Goal: Find specific page/section

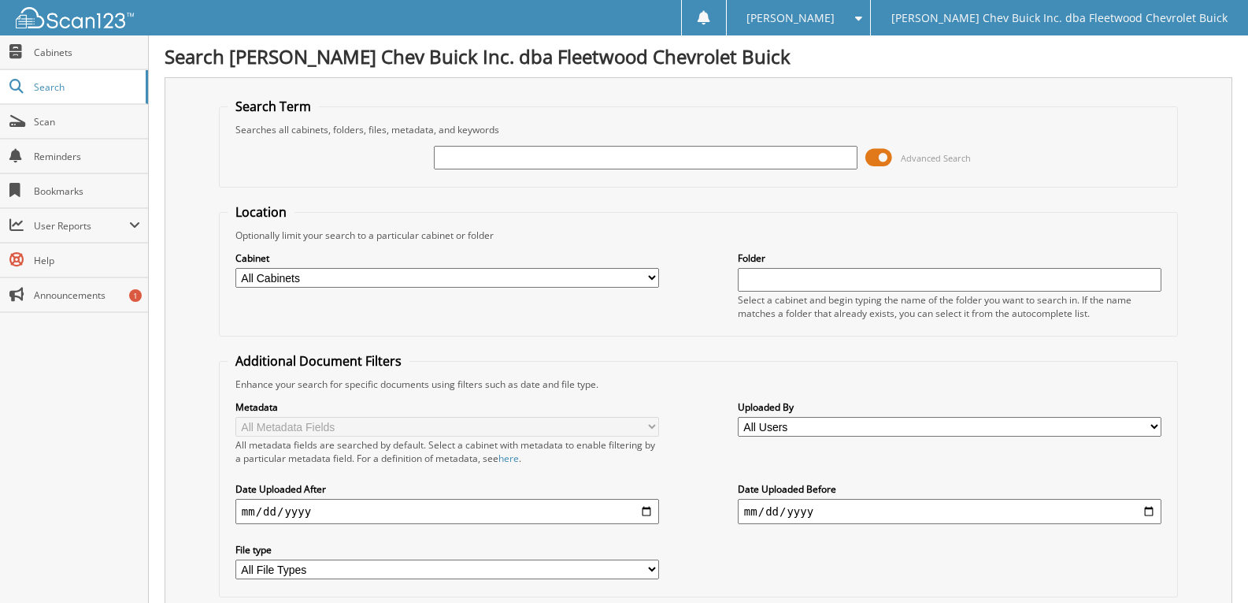
click at [482, 169] on div at bounding box center [646, 157] width 424 height 27
click at [488, 158] on input "text" at bounding box center [646, 158] width 424 height 24
type input "310947"
click at [428, 269] on select "All Cabinets DAILY REPAIR ORDERS PAID HARD COPIES TECH TRAINING Needs Filing" at bounding box center [447, 278] width 424 height 20
select select "9756"
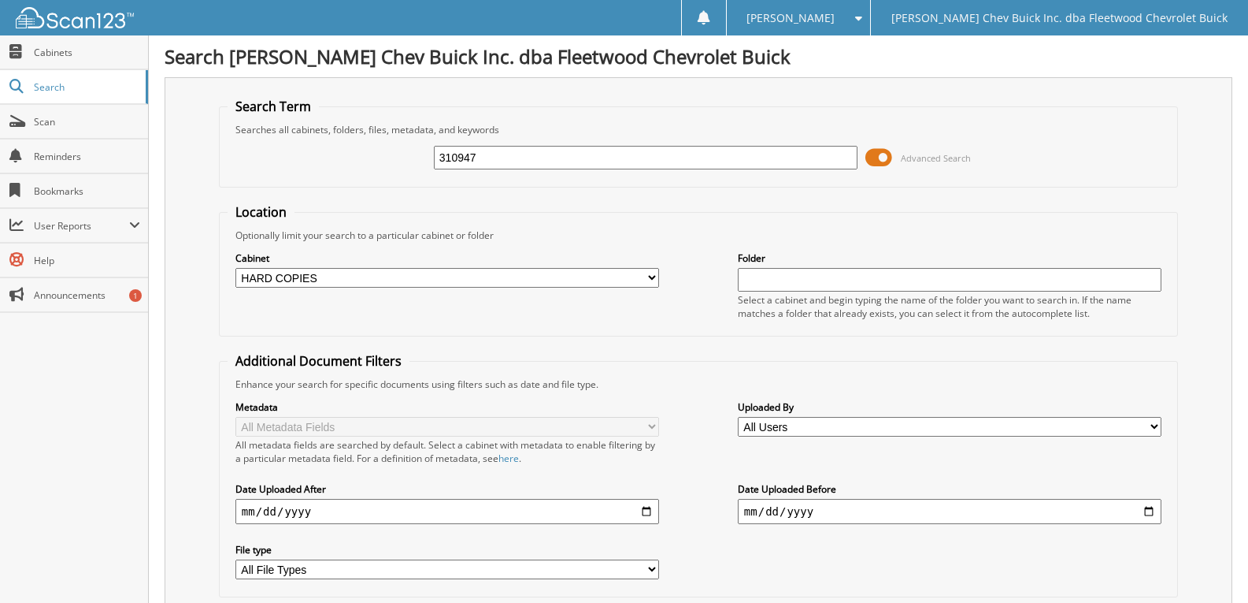
click at [235, 268] on select "All Cabinets DAILY REPAIR ORDERS PAID HARD COPIES TECH TRAINING Needs Filing" at bounding box center [447, 278] width 424 height 20
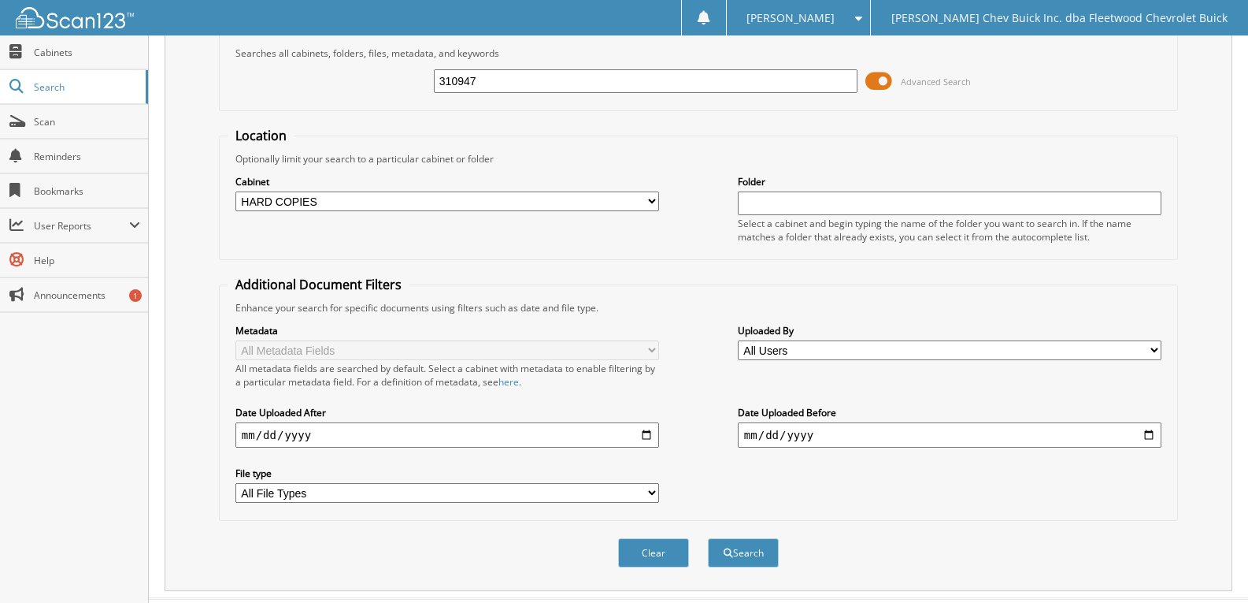
scroll to position [113, 0]
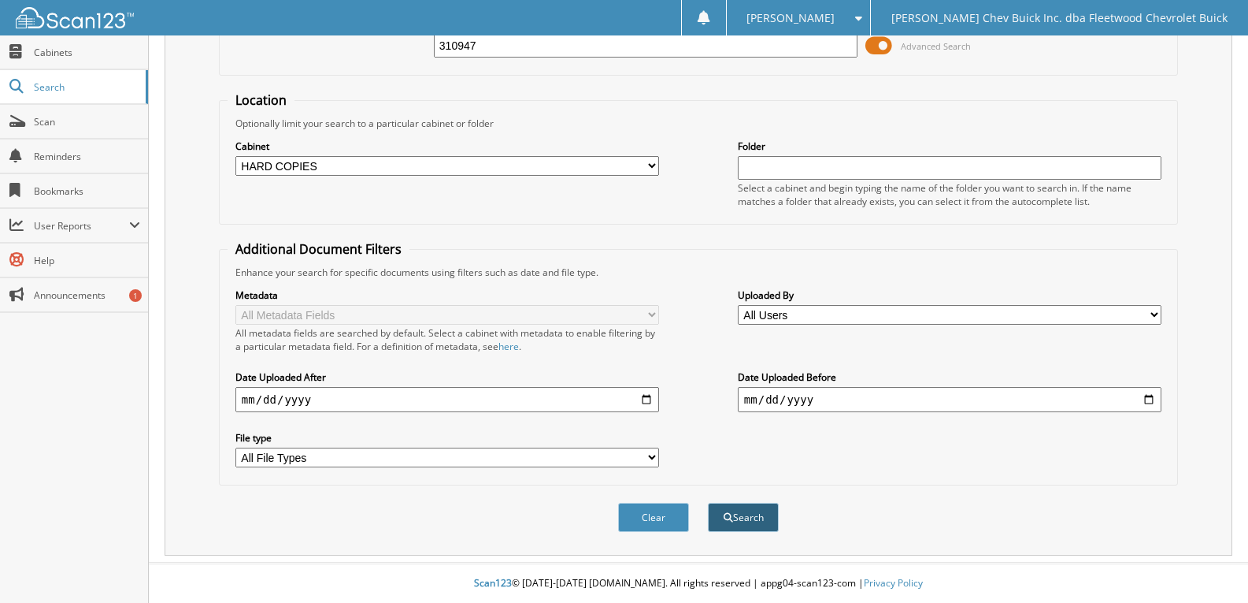
click at [743, 518] on button "Search" at bounding box center [743, 516] width 71 height 29
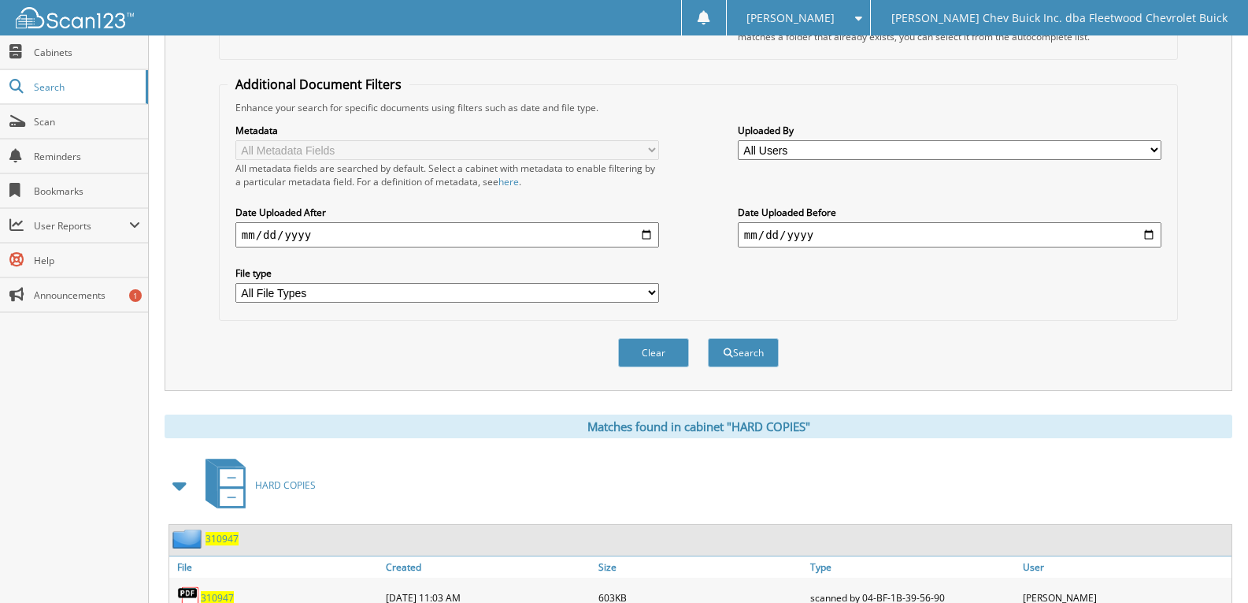
scroll to position [365, 0]
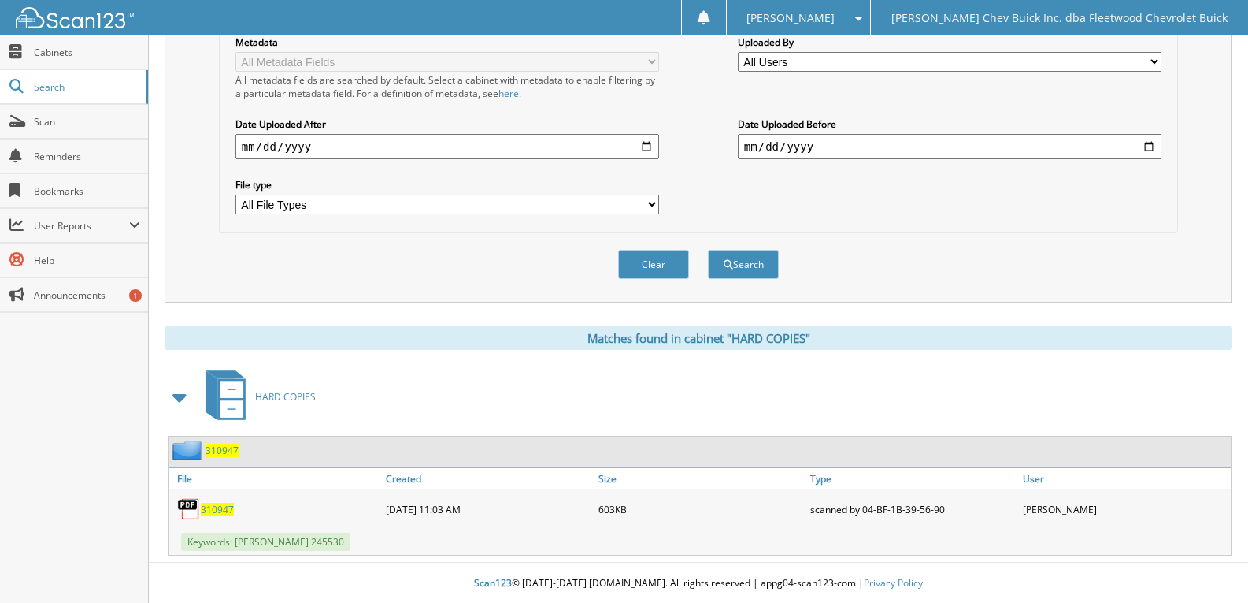
click at [216, 507] on span "310947" at bounding box center [217, 508] width 33 height 13
